Goal: Transaction & Acquisition: Obtain resource

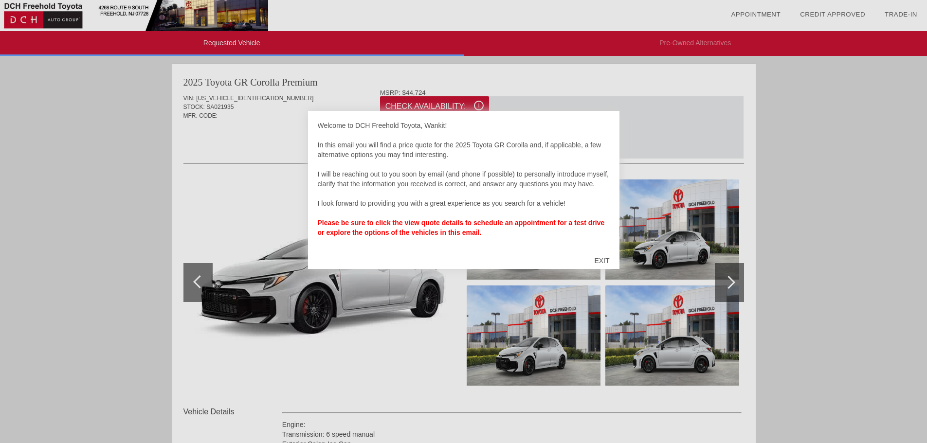
click at [210, 218] on div at bounding box center [463, 221] width 927 height 443
click at [599, 266] on div "EXIT" at bounding box center [601, 260] width 35 height 29
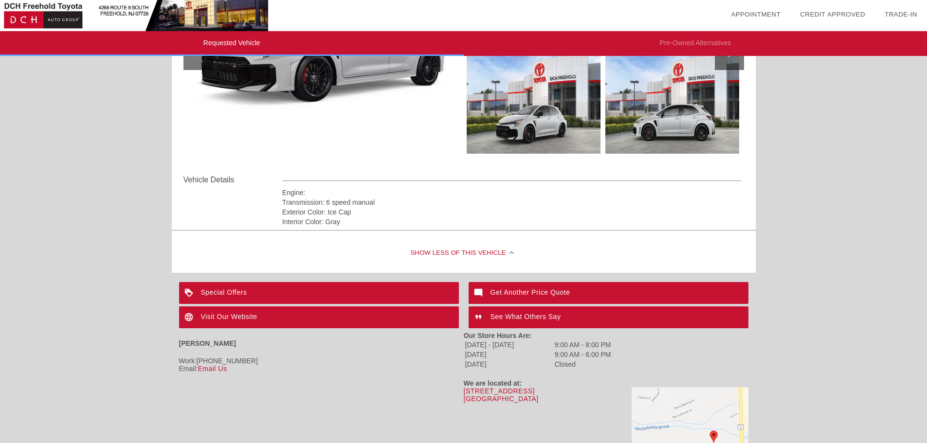
scroll to position [283, 0]
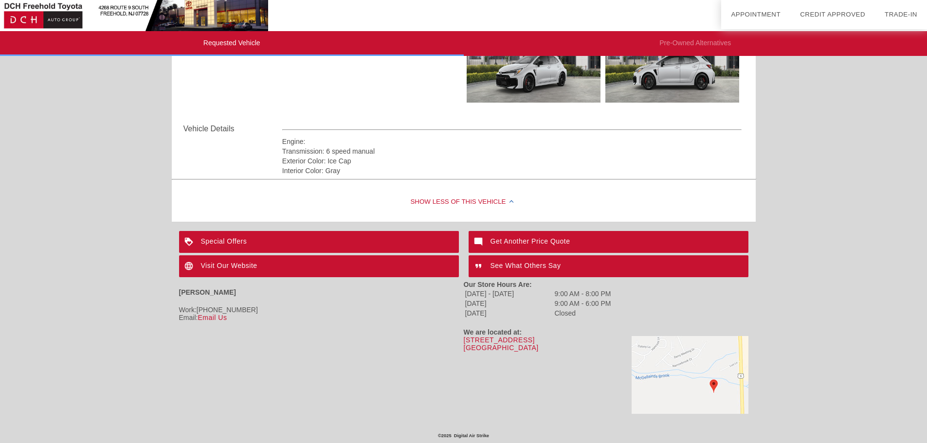
click at [293, 240] on div "Special Offers" at bounding box center [319, 242] width 280 height 22
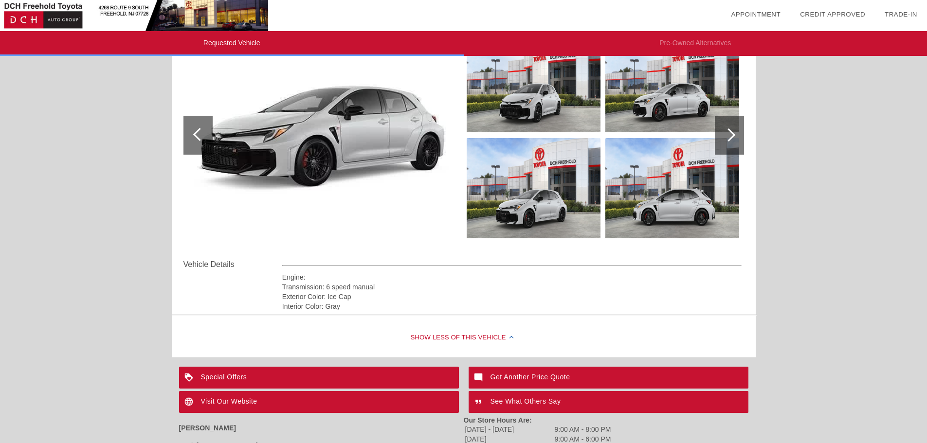
scroll to position [0, 0]
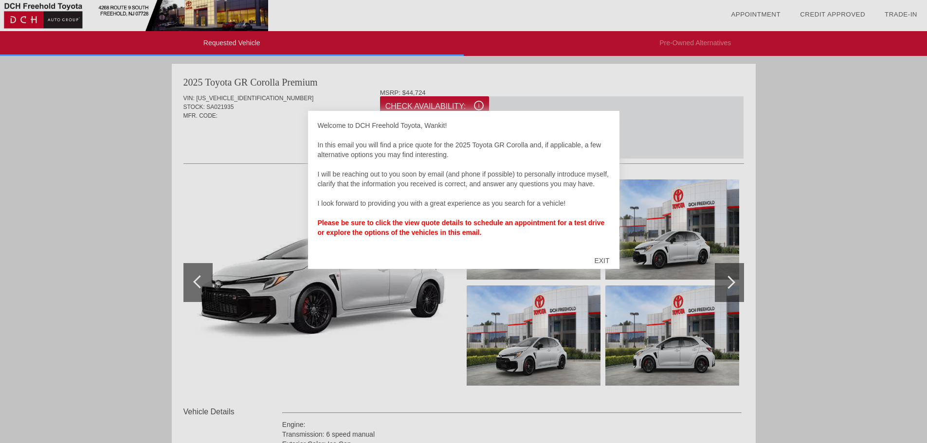
click at [212, 170] on div at bounding box center [463, 221] width 927 height 443
click at [605, 259] on div "EXIT" at bounding box center [601, 260] width 35 height 29
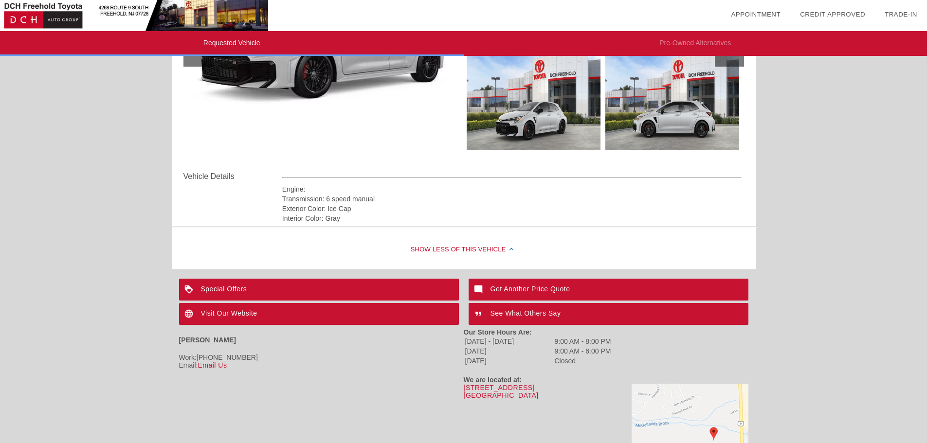
scroll to position [243, 0]
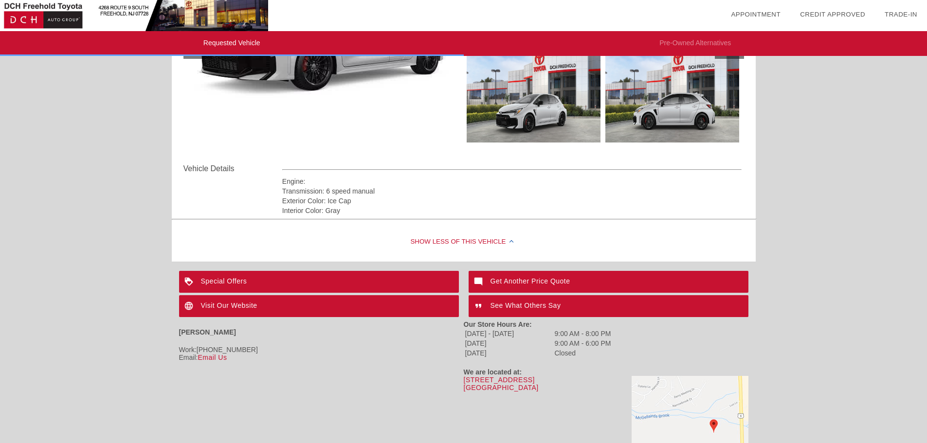
click at [246, 305] on div "Visit Our Website" at bounding box center [319, 306] width 280 height 22
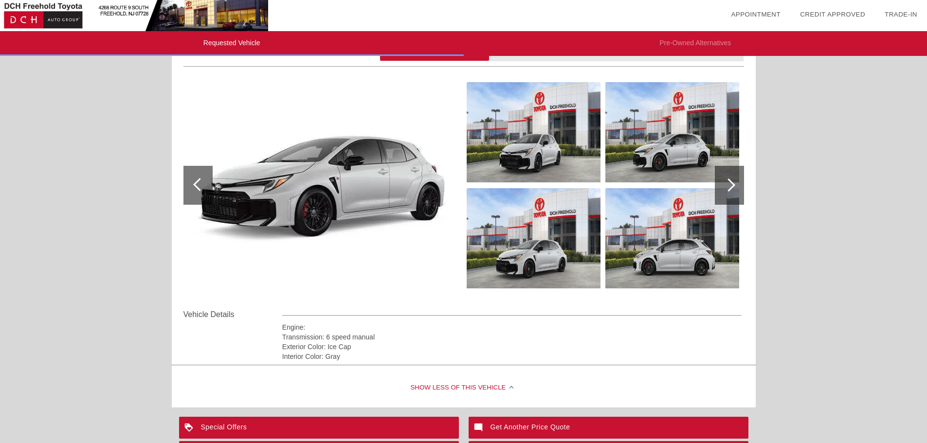
scroll to position [0, 0]
